Goal: Navigation & Orientation: Find specific page/section

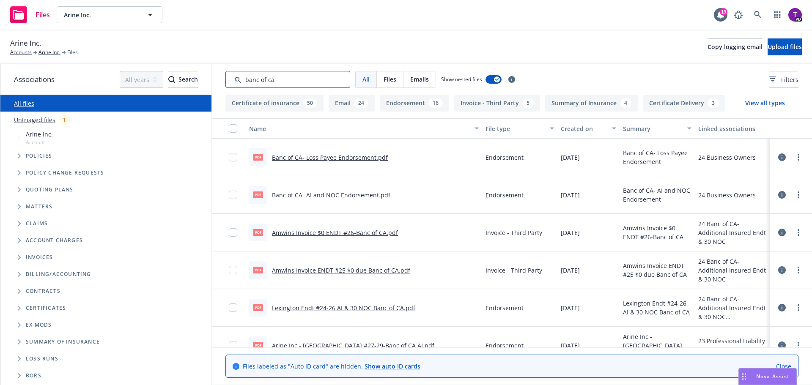
drag, startPoint x: 284, startPoint y: 81, endPoint x: 169, endPoint y: 95, distance: 115.4
click at [170, 95] on div "Associations All years 2027 2026 2025 2024 2023 2022 2021 2020 2019 2018 2017 2…" at bounding box center [405, 224] width 811 height 321
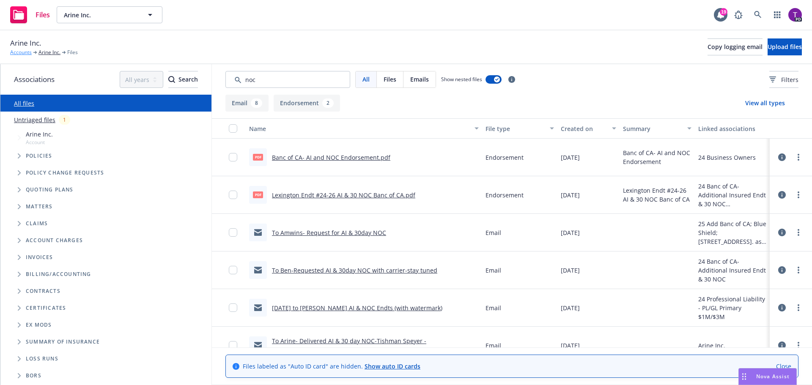
click at [27, 52] on link "Accounts" at bounding box center [21, 53] width 22 height 8
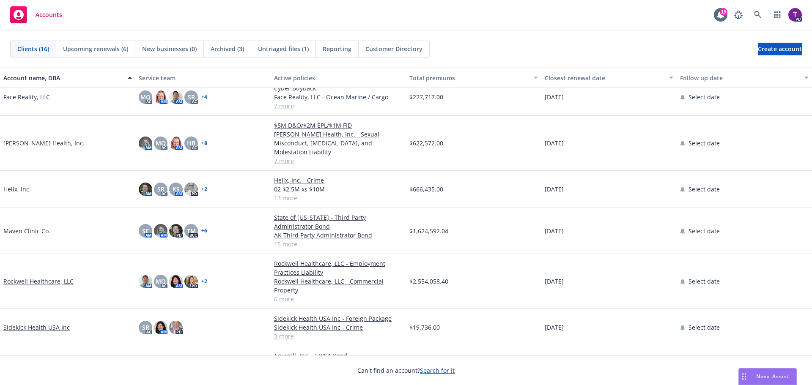
scroll to position [254, 0]
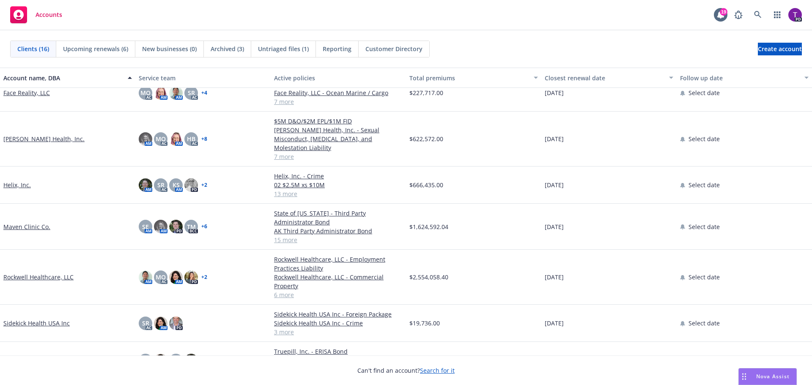
click at [24, 181] on link "Helix, Inc." at bounding box center [16, 185] width 27 height 9
